Goal: Task Accomplishment & Management: Manage account settings

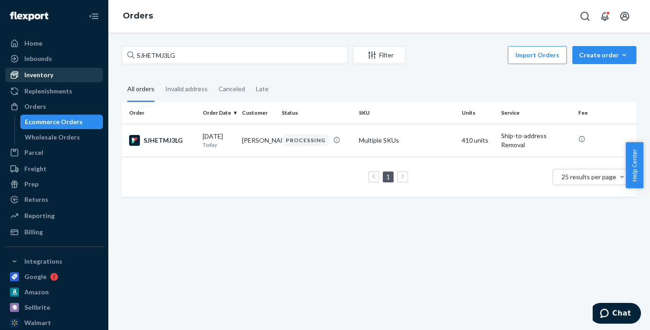
click at [41, 75] on div "Inventory" at bounding box center [38, 74] width 29 height 9
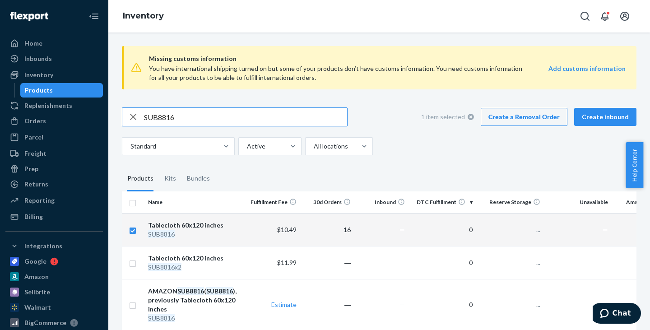
checkbox input "true"
drag, startPoint x: 275, startPoint y: 118, endPoint x: 141, endPoint y: 116, distance: 133.6
click at [141, 116] on div "SUB8816" at bounding box center [234, 117] width 225 height 18
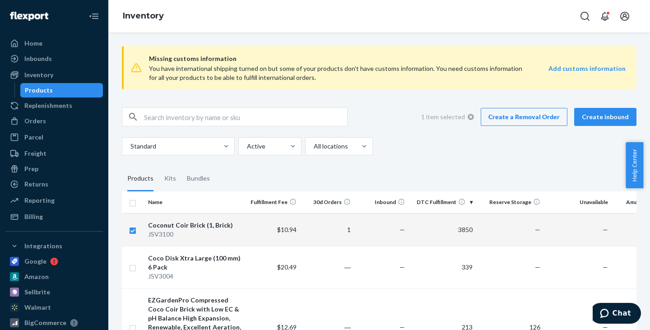
click at [304, 233] on td "1" at bounding box center [327, 229] width 54 height 33
checkbox input "false"
click at [278, 229] on span "$10.94" at bounding box center [286, 230] width 19 height 8
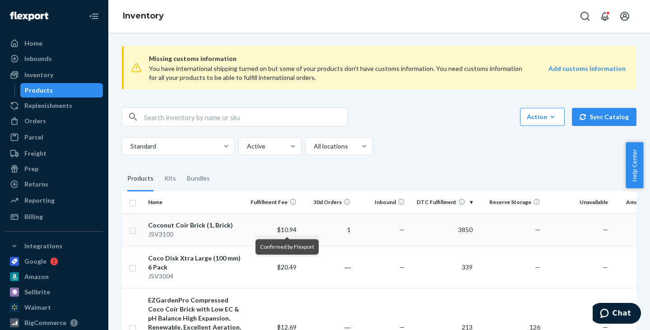
click at [157, 232] on div "JSV3100" at bounding box center [195, 234] width 94 height 9
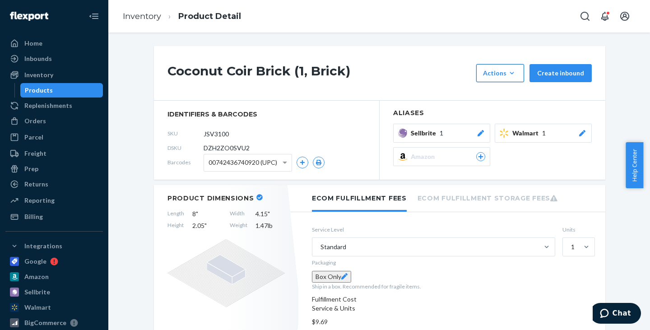
click at [512, 74] on icon "button" at bounding box center [512, 73] width 4 height 2
click at [509, 134] on span "Request removal" at bounding box center [514, 133] width 56 height 6
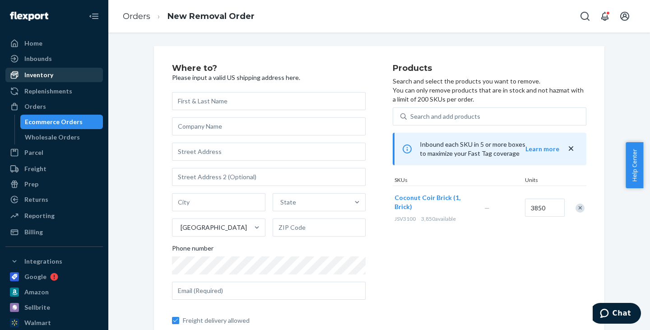
click at [40, 75] on div "Inventory" at bounding box center [38, 74] width 29 height 9
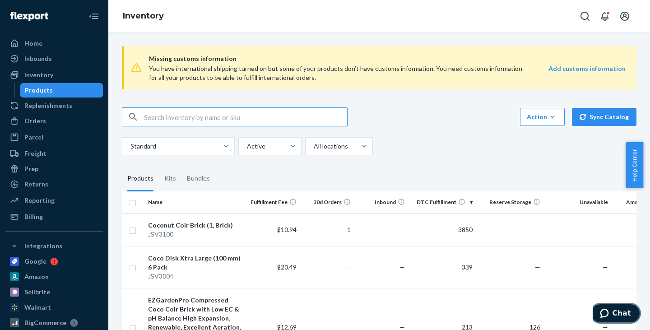
click at [624, 308] on button "Chat" at bounding box center [615, 313] width 51 height 21
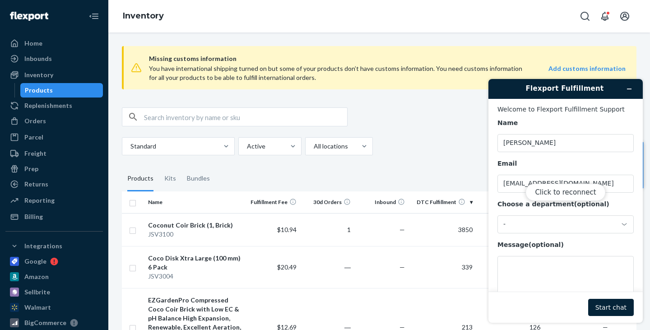
click at [540, 225] on div "Click to reconnect" at bounding box center [565, 201] width 154 height 244
click at [621, 224] on div "Click to reconnect" at bounding box center [565, 201] width 154 height 244
click at [522, 264] on div "Click to reconnect" at bounding box center [565, 201] width 154 height 244
click at [520, 273] on div "Click to reconnect" at bounding box center [565, 201] width 154 height 244
click at [566, 194] on button "Click to reconnect" at bounding box center [565, 192] width 80 height 17
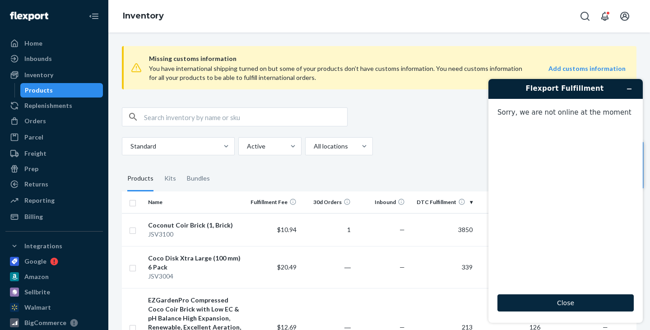
click at [564, 301] on button "Close" at bounding box center [565, 302] width 136 height 17
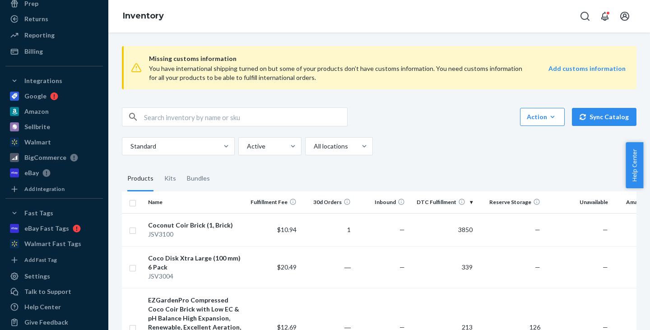
scroll to position [176, 0]
